Goal: Ask a question

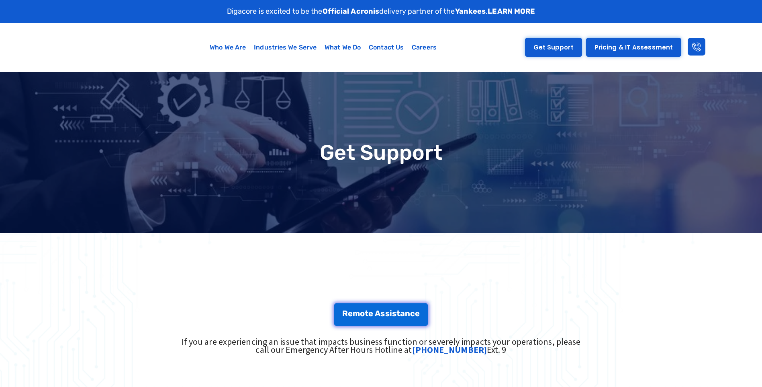
click at [550, 42] on link "Get Support" at bounding box center [553, 47] width 57 height 19
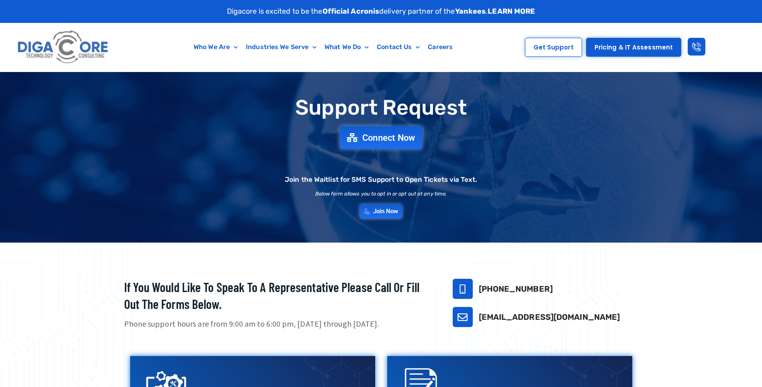
click at [400, 140] on span "Connect Now" at bounding box center [389, 137] width 53 height 9
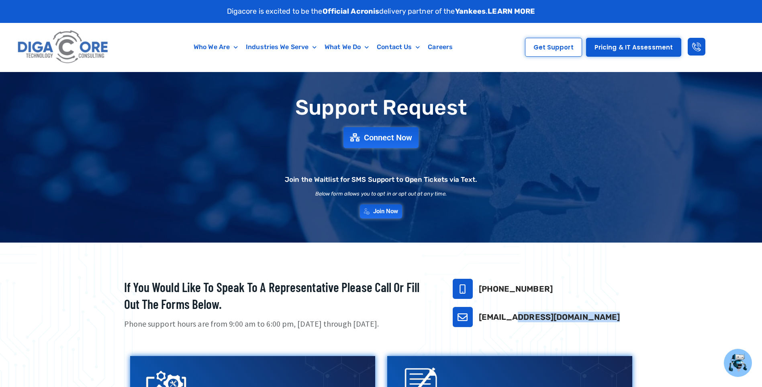
drag, startPoint x: 572, startPoint y: 319, endPoint x: 481, endPoint y: 322, distance: 91.7
click at [481, 322] on h3 "[EMAIL_ADDRESS][DOMAIN_NAME]" at bounding box center [559, 317] width 160 height 10
copy link "[EMAIL_ADDRESS][DOMAIN_NAME]"
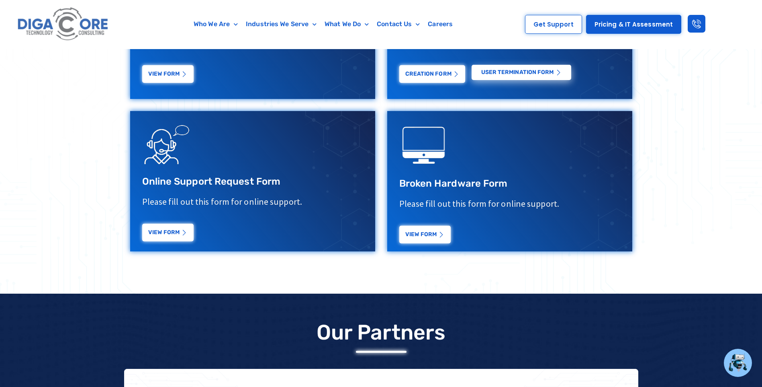
scroll to position [404, 0]
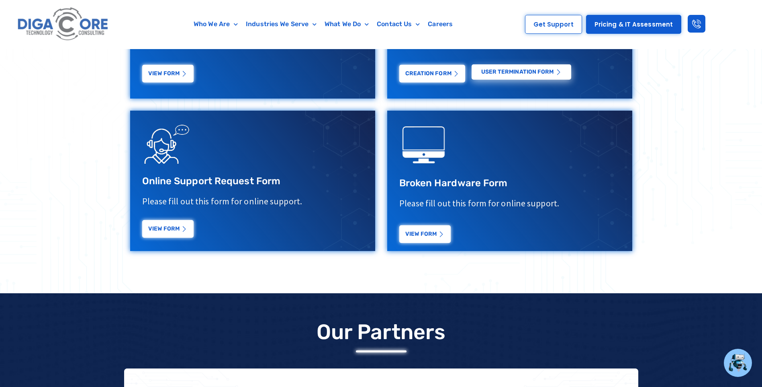
click at [161, 233] on link "View Form" at bounding box center [167, 229] width 51 height 18
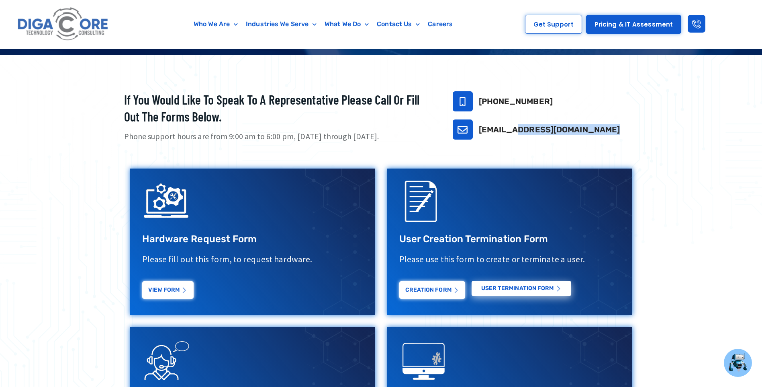
scroll to position [0, 0]
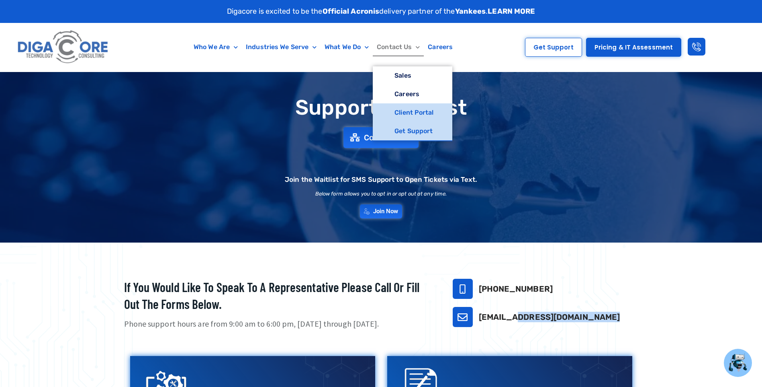
click at [407, 113] on link "Client Portal" at bounding box center [412, 112] width 79 height 18
